Goal: Obtain resource: Obtain resource

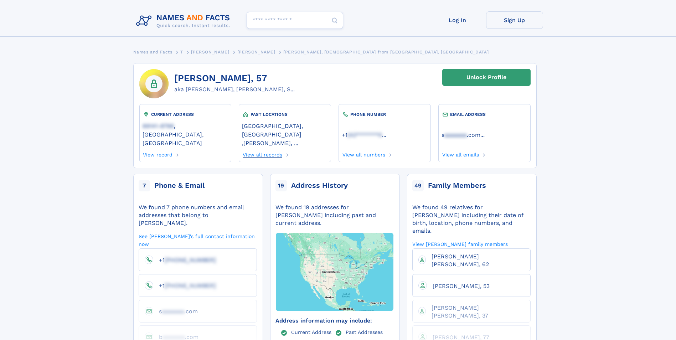
click at [268, 150] on link "View all records" at bounding box center [262, 154] width 40 height 8
click at [262, 150] on link "View all records" at bounding box center [262, 154] width 40 height 8
